Goal: Task Accomplishment & Management: Use online tool/utility

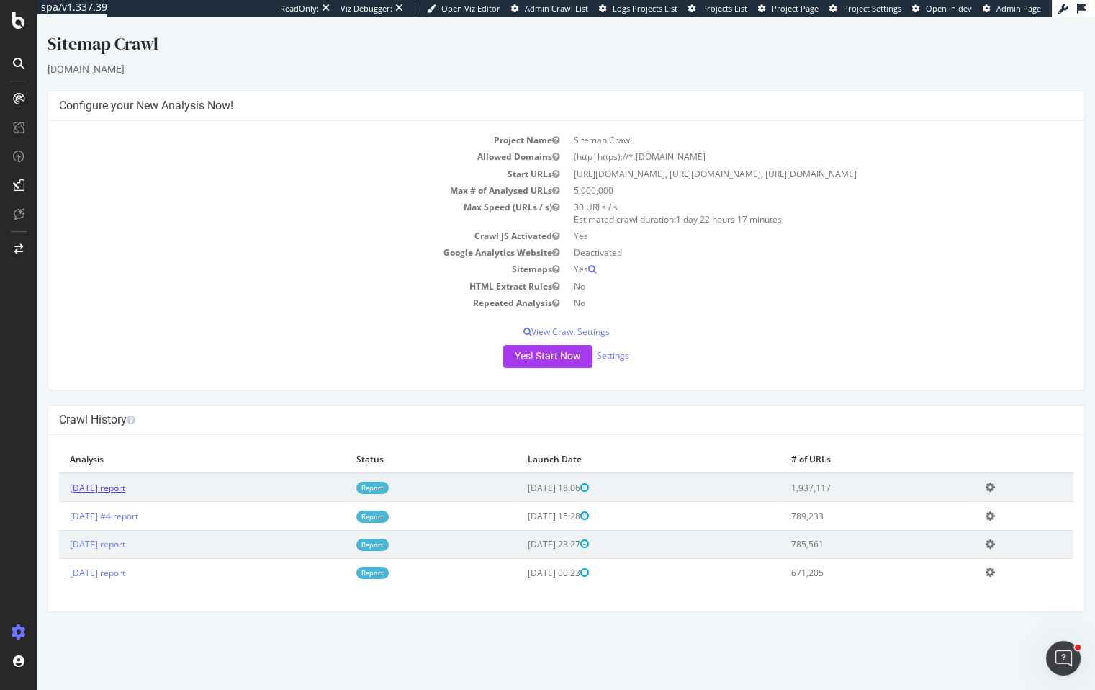
click at [104, 494] on link "[DATE] report" at bounding box center [97, 488] width 55 height 12
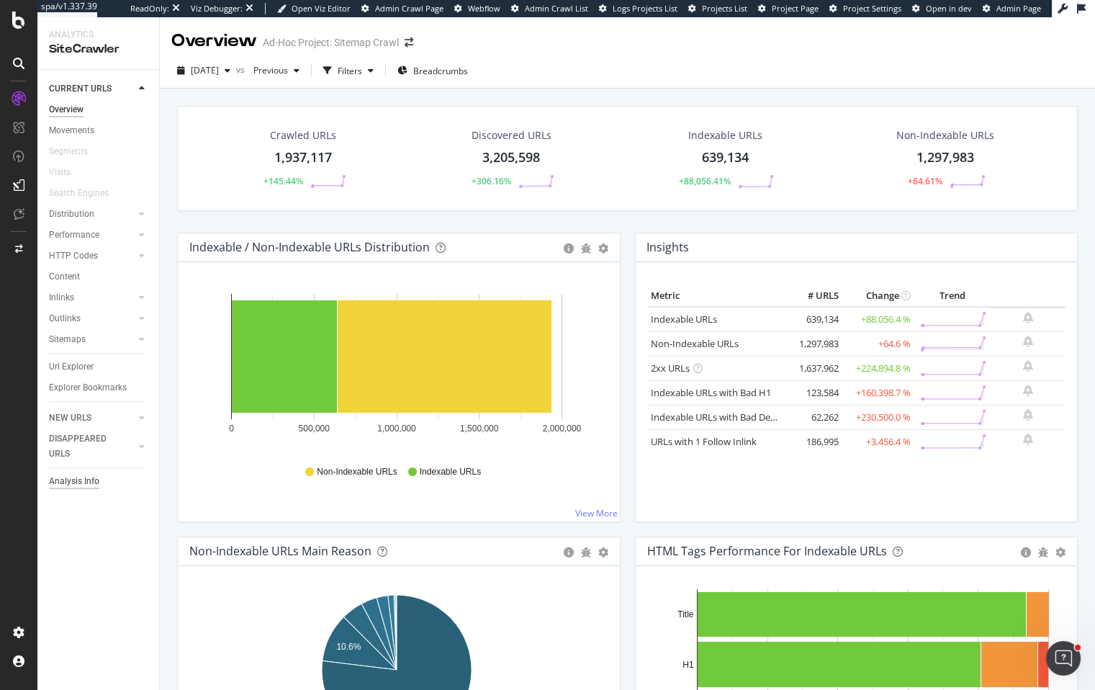
click at [71, 475] on div "Analysis Info" at bounding box center [74, 481] width 50 height 15
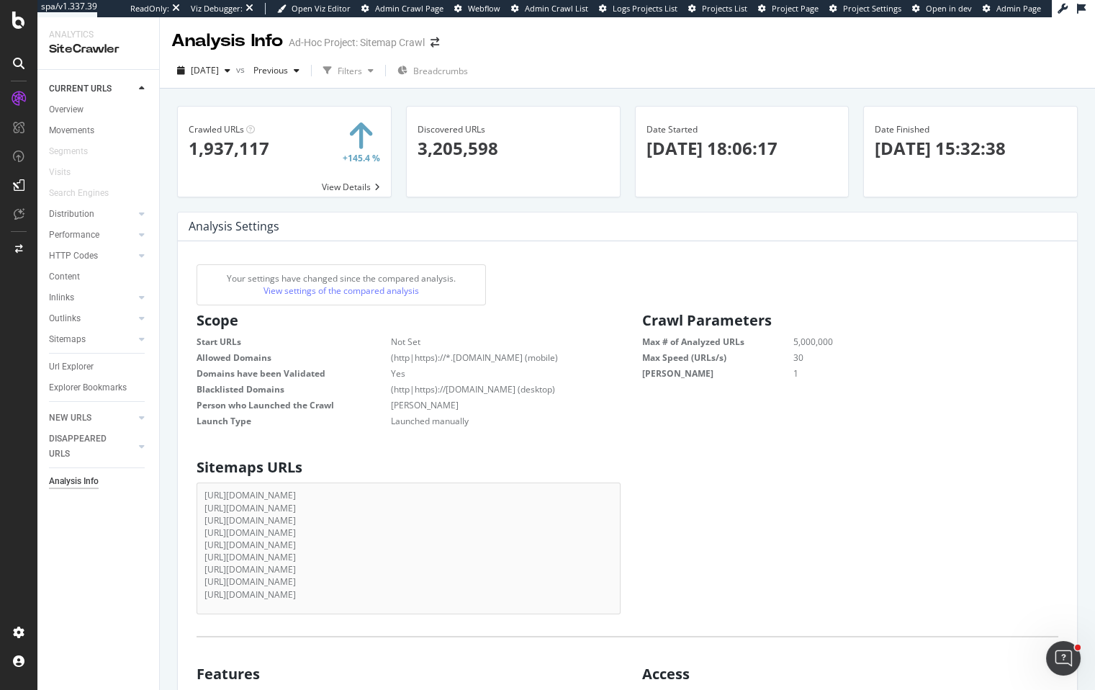
scroll to position [220, 408]
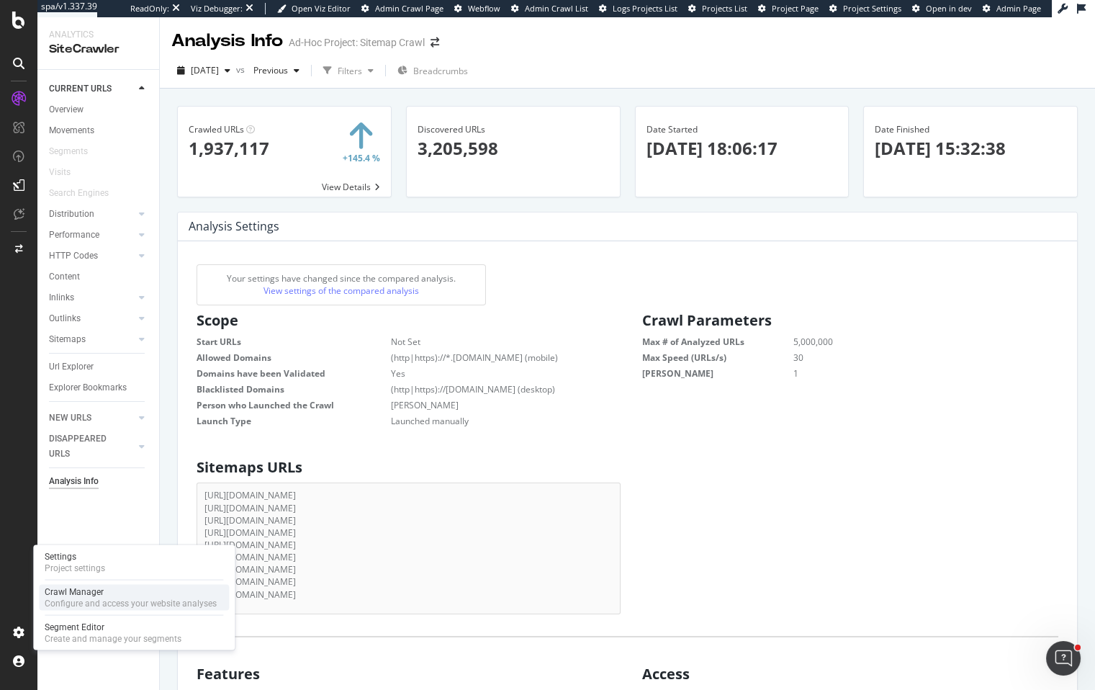
click at [106, 601] on div "Configure and access your website analyses" at bounding box center [131, 604] width 172 height 12
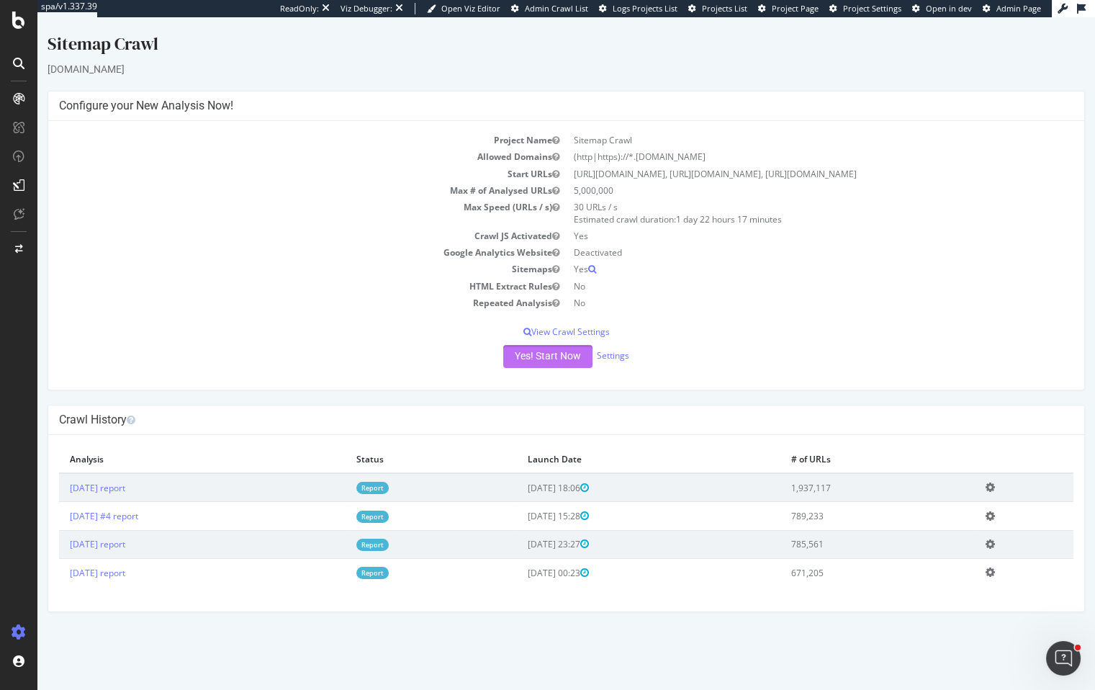
click at [546, 367] on button "Yes! Start Now" at bounding box center [547, 356] width 89 height 23
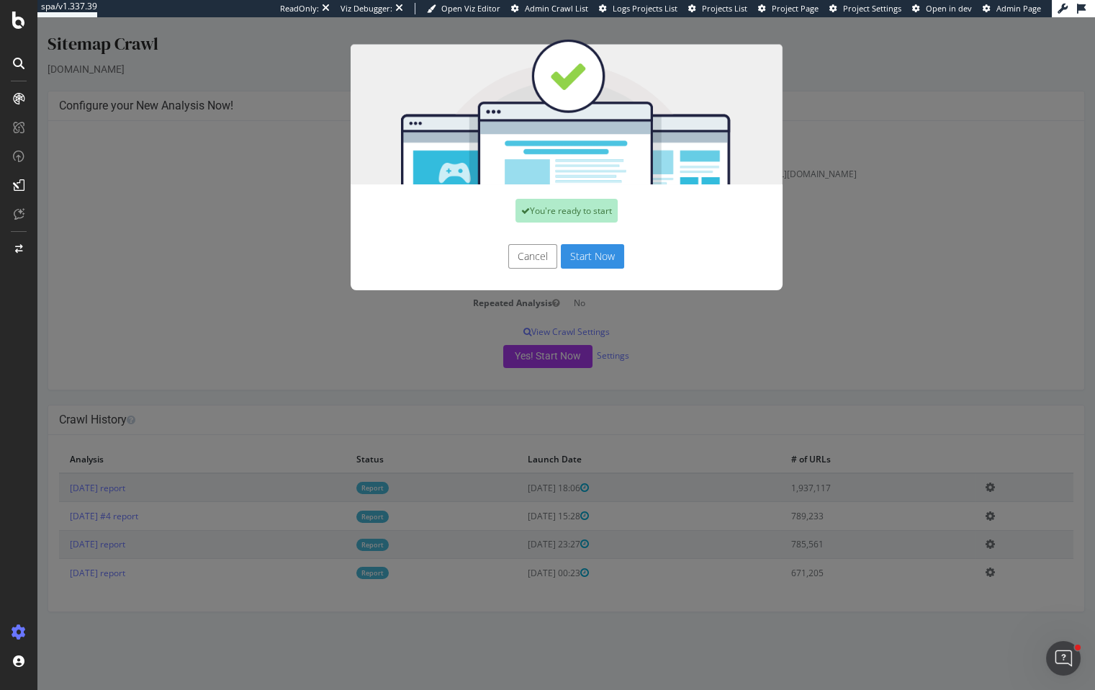
click at [585, 261] on button "Start Now" at bounding box center [592, 256] width 63 height 24
